Goal: Entertainment & Leisure: Consume media (video, audio)

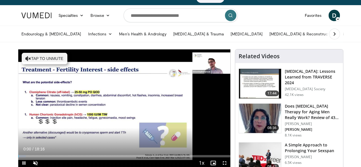
scroll to position [10, 0]
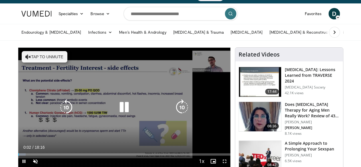
click at [33, 59] on button "Tap to unmute" at bounding box center [45, 56] width 46 height 11
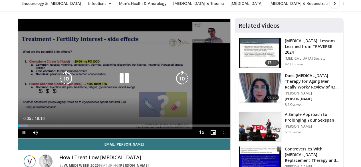
scroll to position [39, 0]
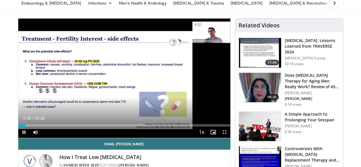
click at [103, 108] on div "10 seconds Tap to unmute" at bounding box center [124, 78] width 212 height 119
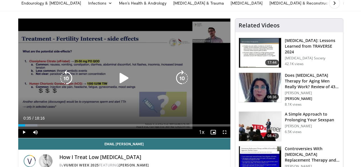
click at [119, 80] on icon "Video Player" at bounding box center [124, 78] width 16 height 16
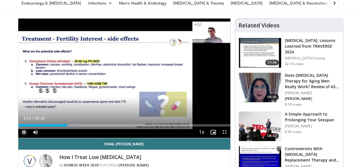
click at [18, 138] on span "Video Player" at bounding box center [23, 131] width 11 height 11
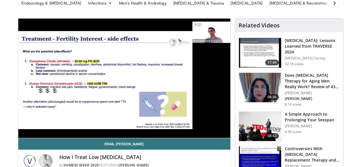
click at [18, 138] on video-js "**********" at bounding box center [124, 79] width 212 height 120
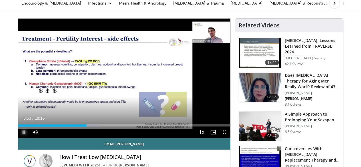
click at [18, 138] on span "Video Player" at bounding box center [23, 131] width 11 height 11
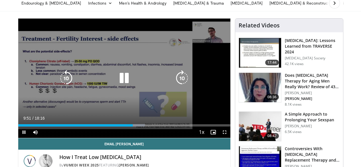
click at [87, 66] on div "10 seconds Tap to unmute" at bounding box center [124, 78] width 212 height 119
click at [216, 84] on div "10 seconds Tap to unmute" at bounding box center [124, 78] width 212 height 119
